Goal: Task Accomplishment & Management: Use online tool/utility

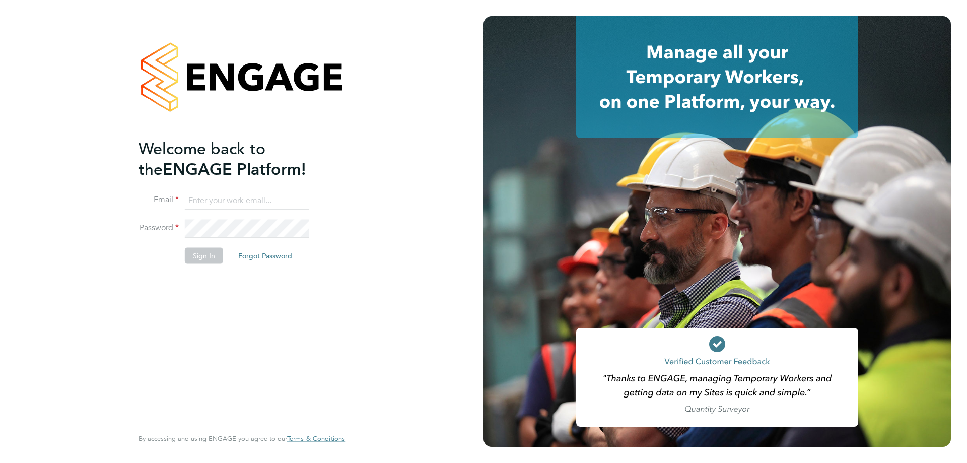
type input "cameronbishop@jambo.co"
click at [209, 260] on button "Sign In" at bounding box center [204, 255] width 38 height 16
click at [209, 260] on div "Sorry, we are having problems connecting to our services." at bounding box center [242, 231] width 484 height 463
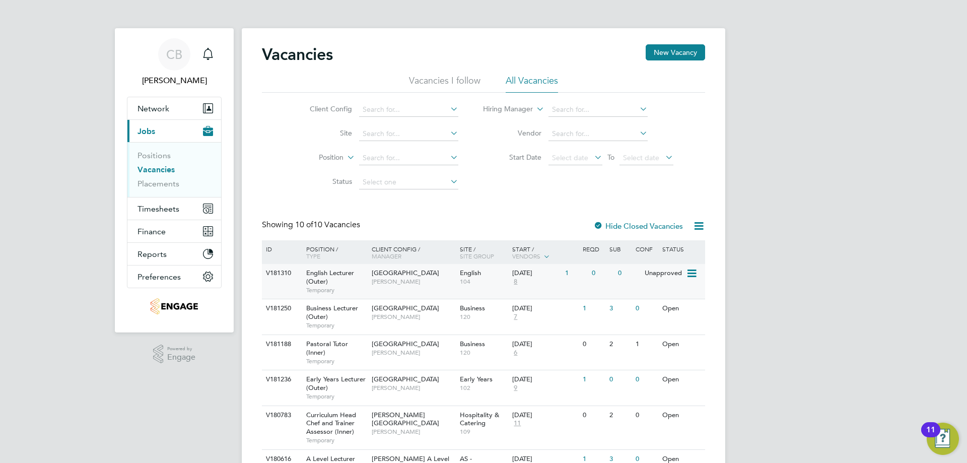
click at [379, 280] on span "[PERSON_NAME]" at bounding box center [413, 282] width 83 height 8
click at [402, 306] on span "[GEOGRAPHIC_DATA]" at bounding box center [406, 308] width 68 height 9
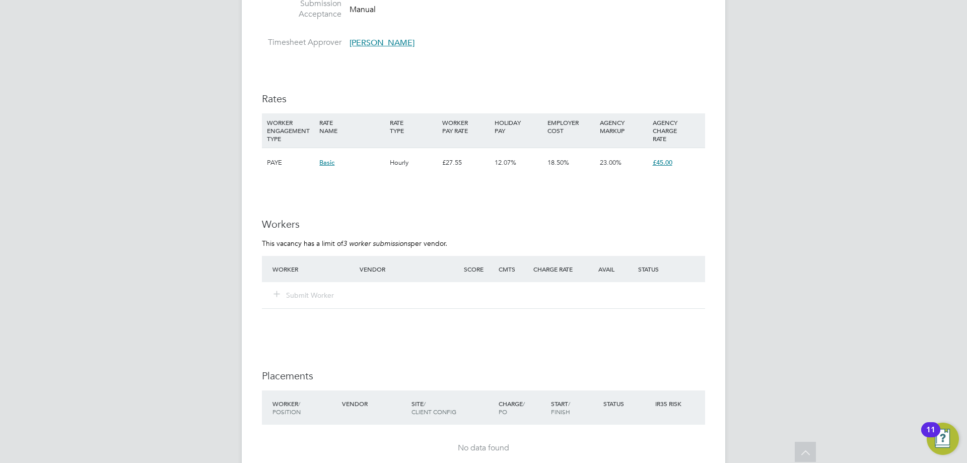
scroll to position [1360, 0]
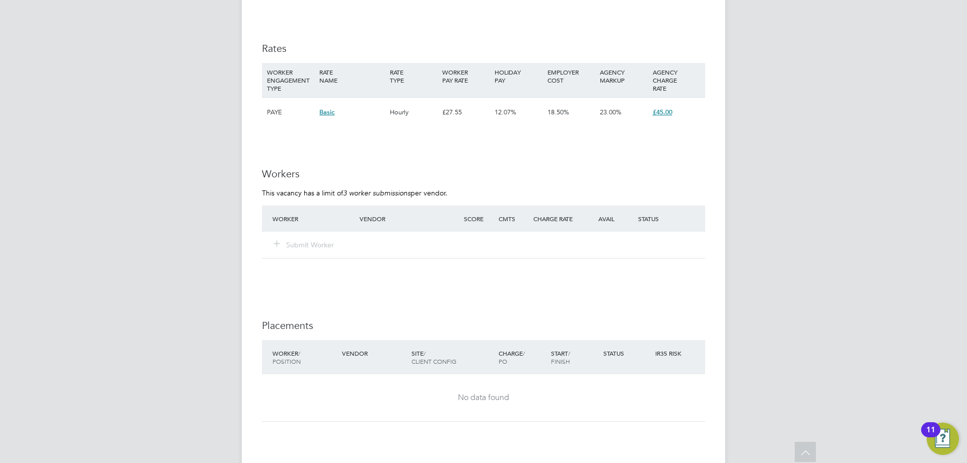
click at [338, 236] on div "Submit Worker" at bounding box center [322, 245] width 104 height 18
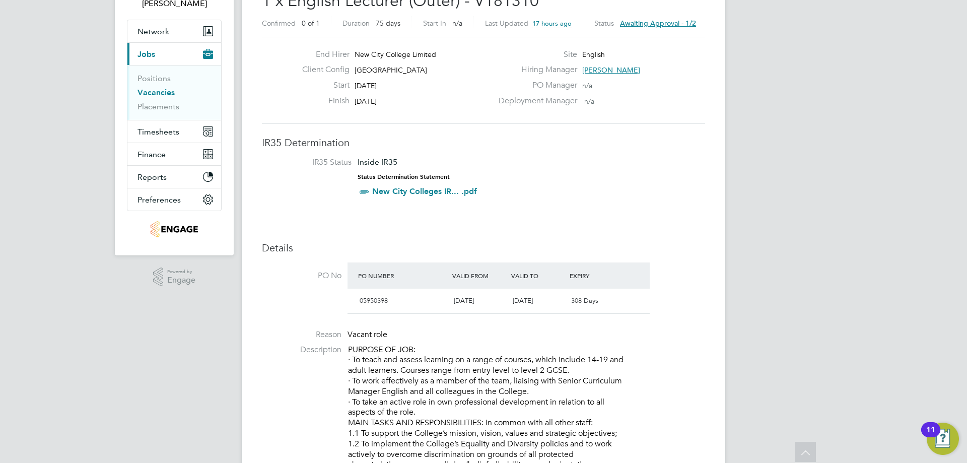
scroll to position [0, 0]
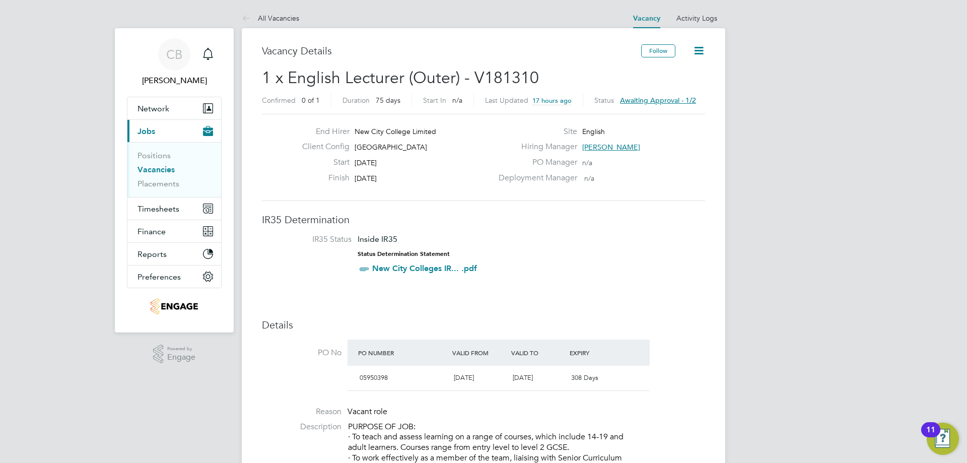
drag, startPoint x: 635, startPoint y: 144, endPoint x: 596, endPoint y: 148, distance: 39.1
click at [596, 148] on div "Hiring Manager Daria Gregory" at bounding box center [601, 150] width 217 height 16
click at [619, 146] on span "[PERSON_NAME]" at bounding box center [611, 147] width 58 height 9
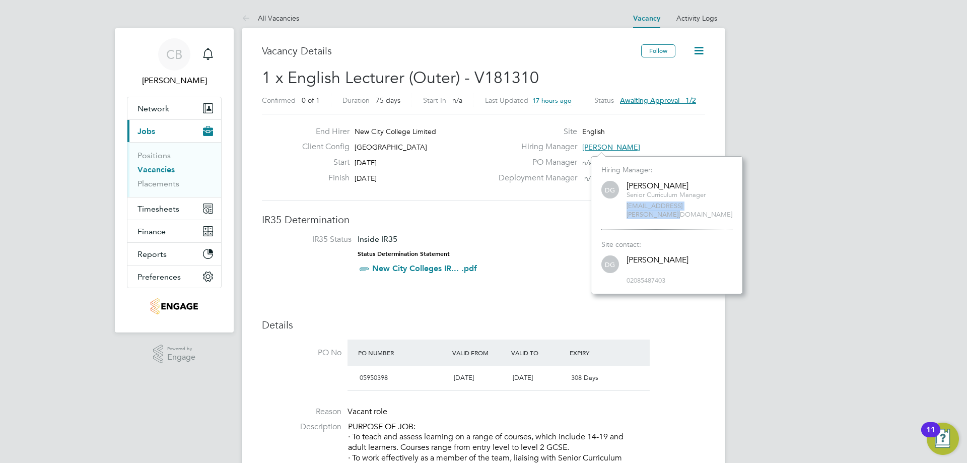
drag, startPoint x: 723, startPoint y: 209, endPoint x: 617, endPoint y: 210, distance: 105.8
click at [617, 210] on div "DG Daria Gregory Senior Curriculum Manager daria.gregory@ncclondon.ac.uk" at bounding box center [667, 199] width 131 height 40
copy span "daria.gregory@ncclondon.ac.uk"
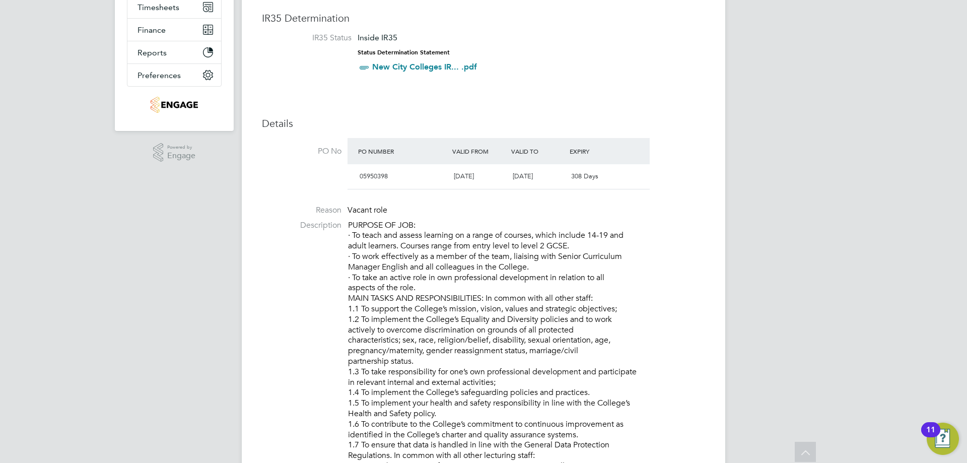
scroll to position [0, 0]
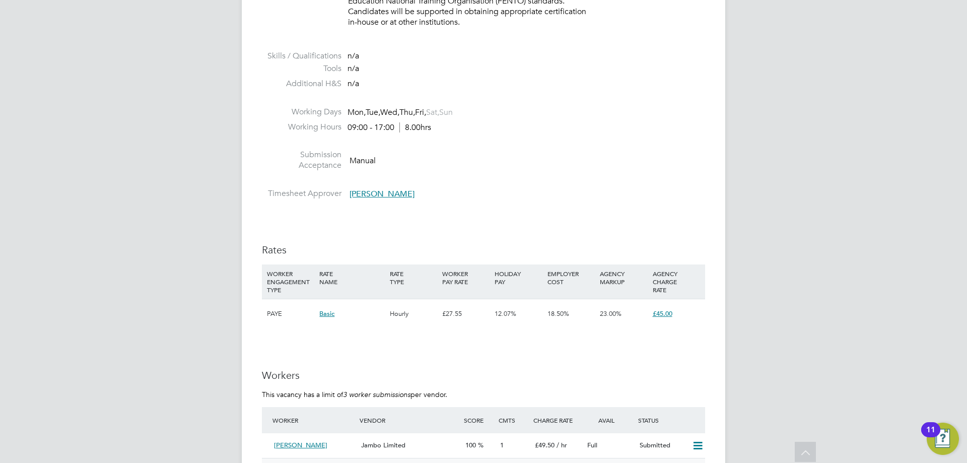
scroll to position [1411, 0]
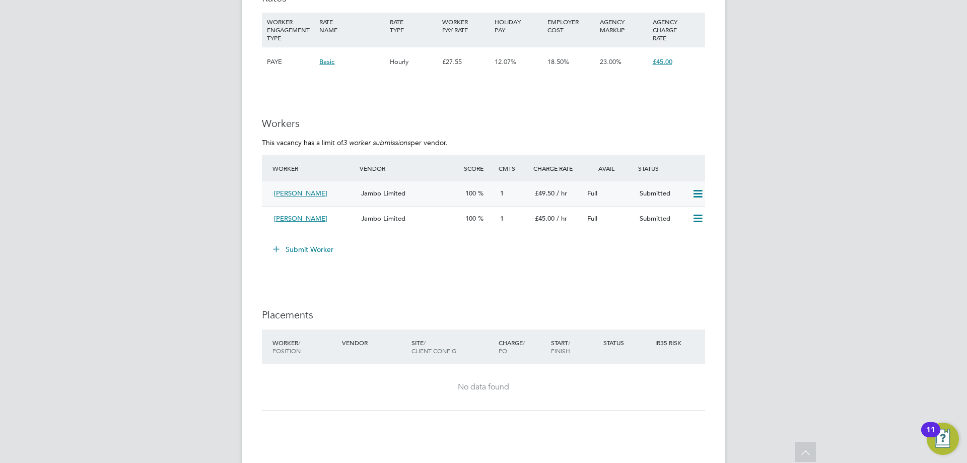
click at [563, 199] on div "£49.50 / hr" at bounding box center [557, 193] width 52 height 17
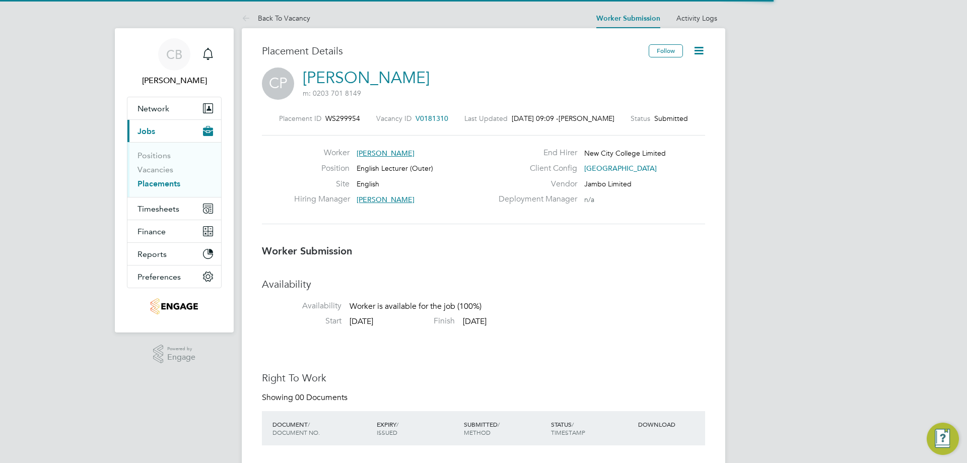
scroll to position [30, 71]
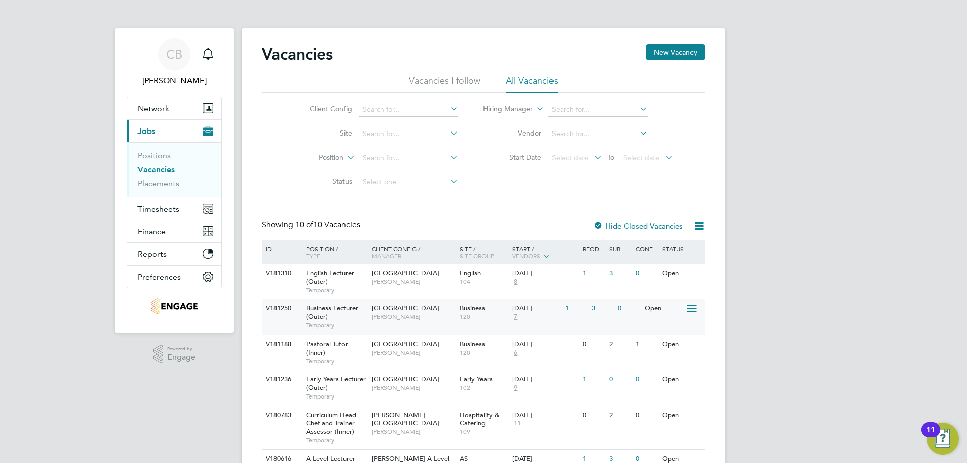
scroll to position [192, 0]
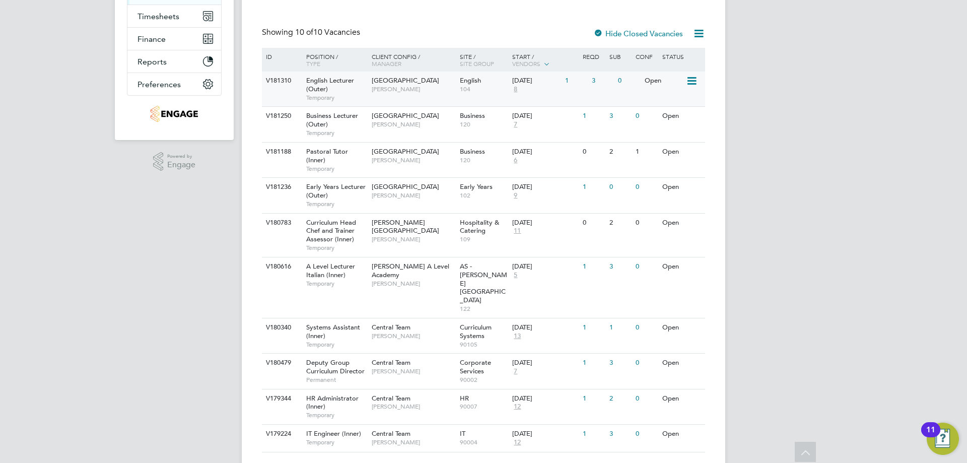
click at [456, 89] on div "Redbridge Campus Daria Gregory" at bounding box center [413, 85] width 88 height 26
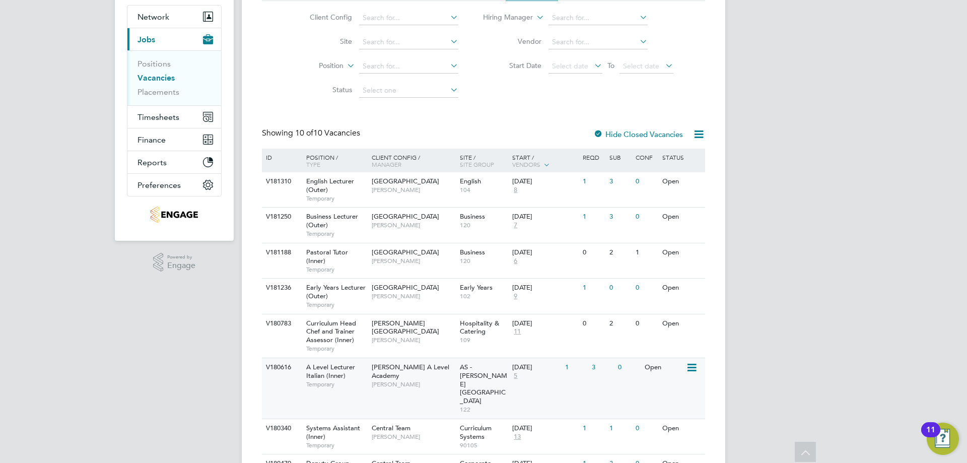
scroll to position [0, 0]
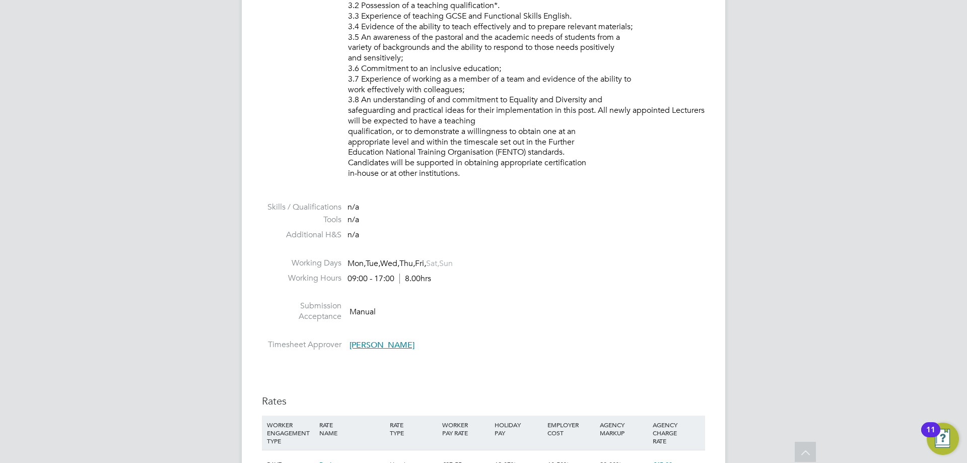
scroll to position [1310, 0]
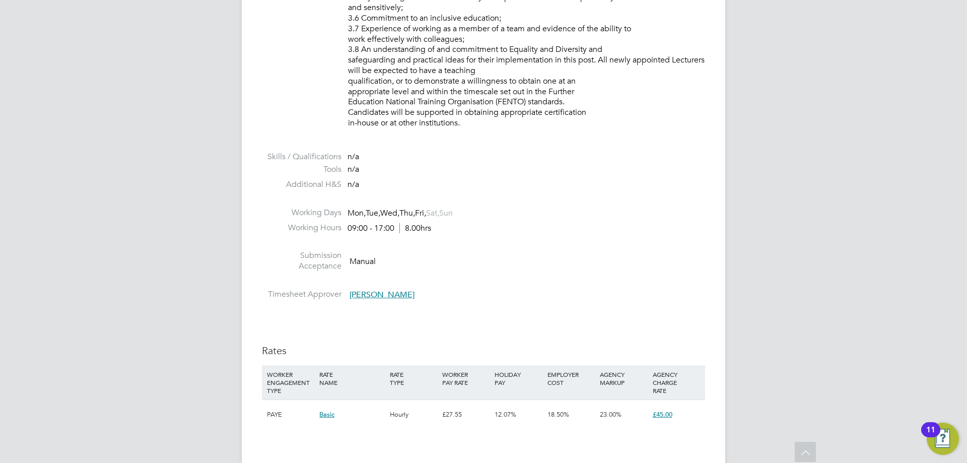
scroll to position [1260, 0]
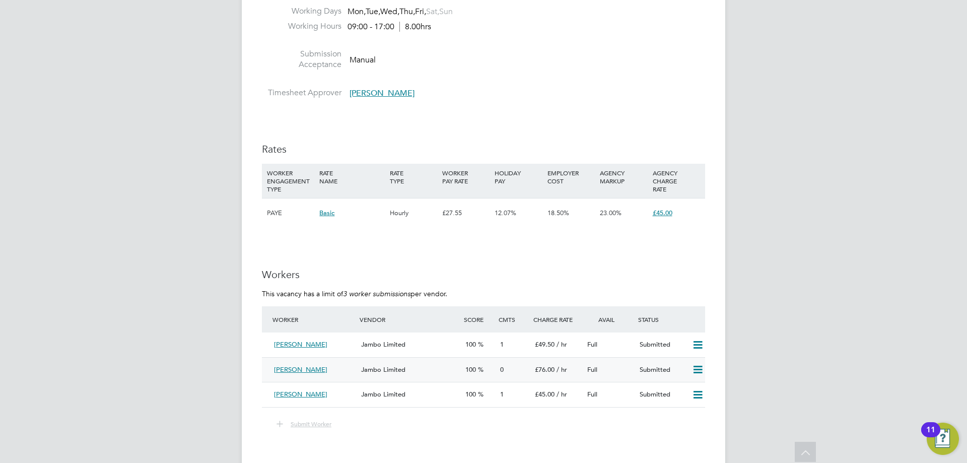
click at [669, 368] on div "Submitted" at bounding box center [662, 370] width 52 height 17
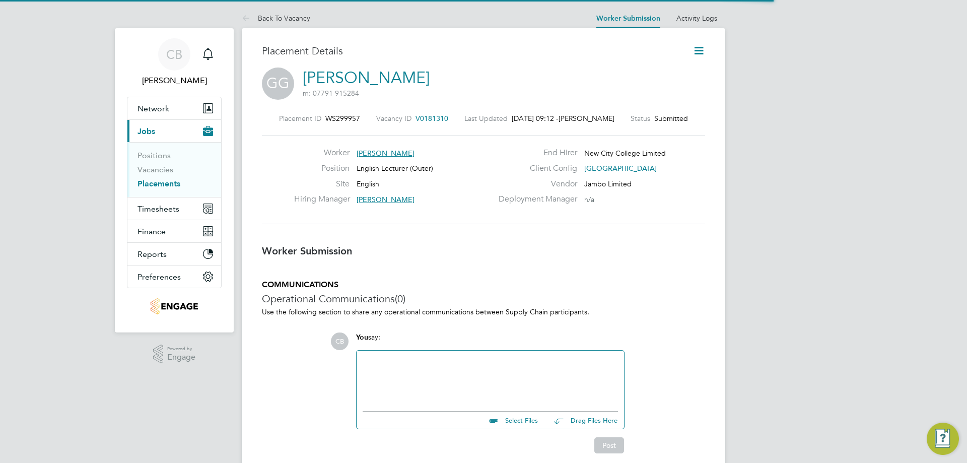
scroll to position [5, 5]
